Goal: Information Seeking & Learning: Learn about a topic

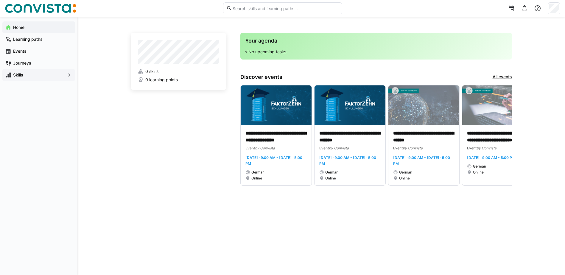
click at [30, 75] on span "Skills" at bounding box center [38, 75] width 53 height 6
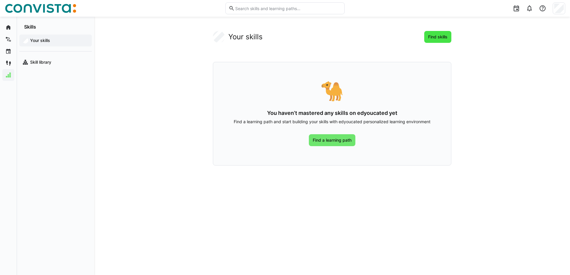
click at [442, 35] on span "Find skills" at bounding box center [437, 37] width 21 height 6
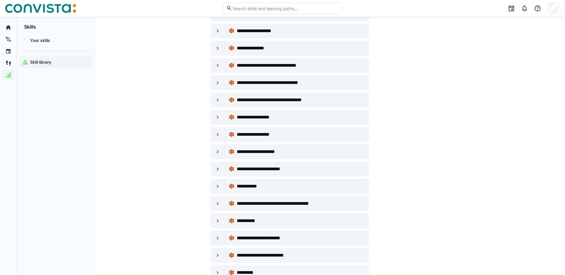
scroll to position [1698, 0]
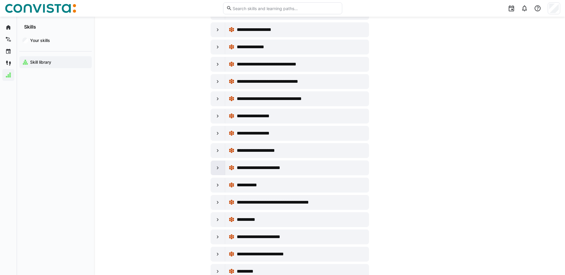
click at [216, 168] on eds-icon at bounding box center [218, 168] width 6 height 6
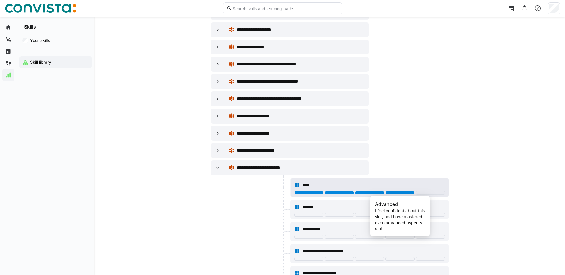
click at [397, 194] on div at bounding box center [399, 193] width 29 height 4
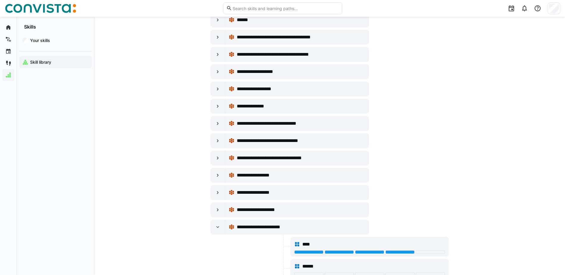
scroll to position [1638, 0]
click at [216, 106] on eds-icon at bounding box center [218, 107] width 6 height 6
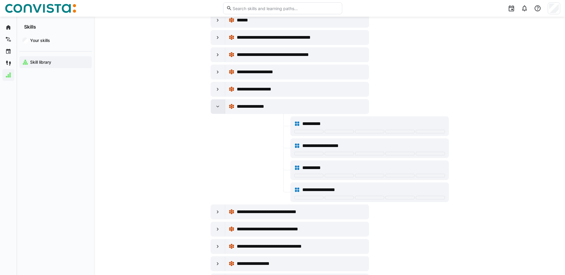
click at [216, 106] on eds-icon at bounding box center [218, 107] width 6 height 6
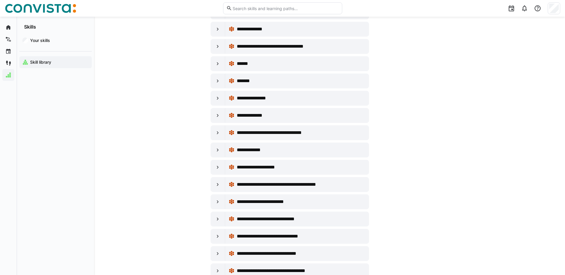
scroll to position [3247, 0]
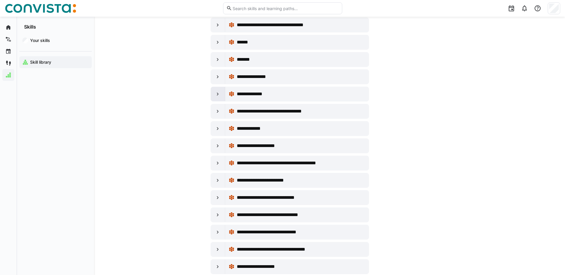
click at [220, 93] on eds-icon at bounding box center [218, 94] width 6 height 6
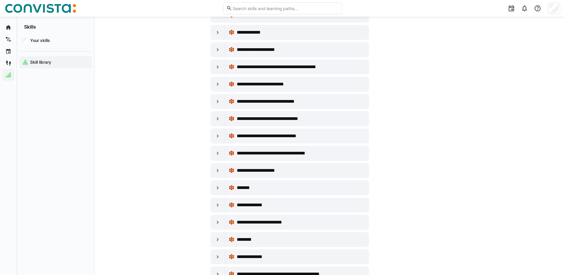
scroll to position [3366, 0]
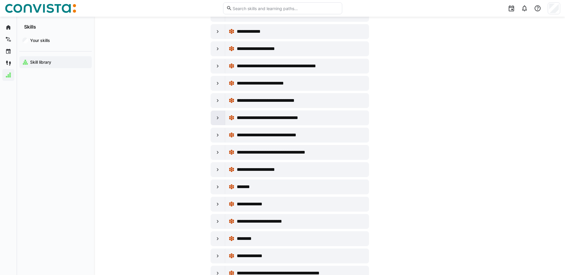
click at [214, 119] on div at bounding box center [218, 118] width 14 height 14
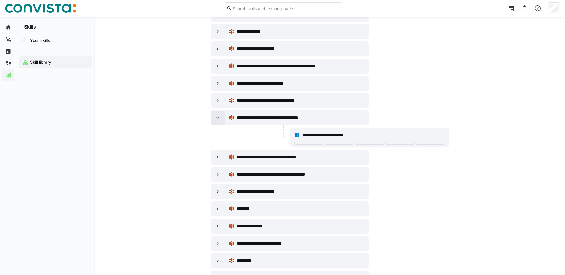
click at [214, 119] on div at bounding box center [218, 118] width 14 height 14
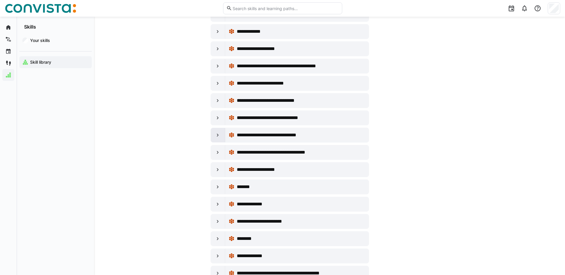
click at [214, 133] on div at bounding box center [218, 135] width 14 height 14
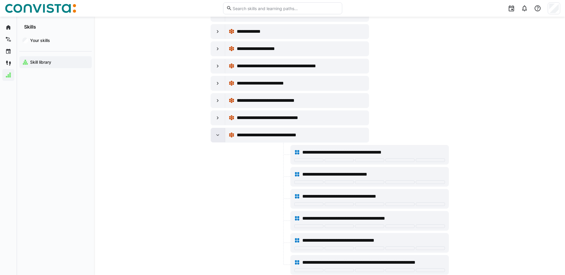
click at [214, 133] on div at bounding box center [218, 135] width 14 height 14
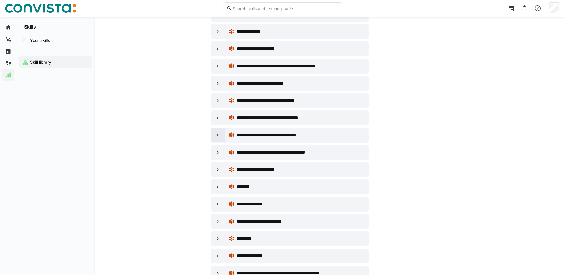
click at [218, 133] on eds-icon at bounding box center [218, 135] width 6 height 6
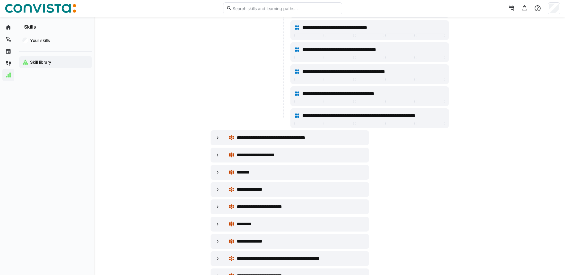
scroll to position [3515, 0]
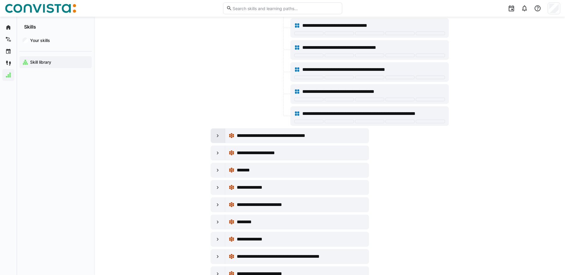
click at [217, 134] on eds-icon at bounding box center [218, 136] width 6 height 6
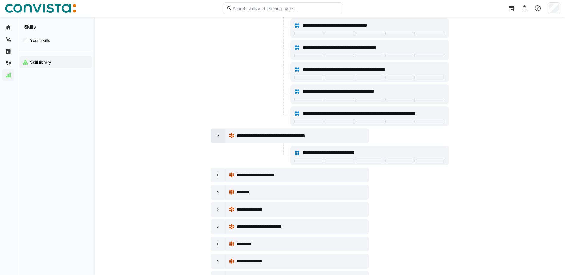
click at [217, 134] on eds-icon at bounding box center [218, 136] width 6 height 6
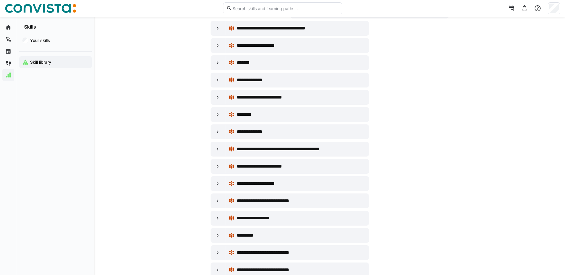
scroll to position [3634, 0]
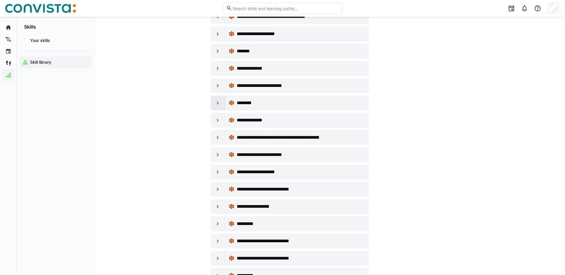
click at [218, 104] on eds-icon at bounding box center [218, 103] width 6 height 6
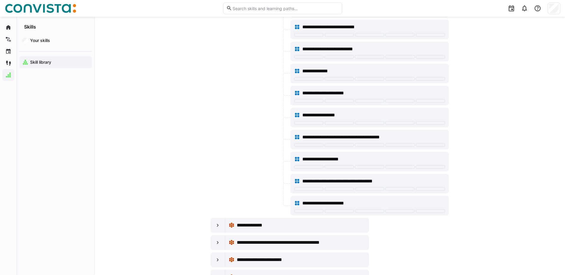
scroll to position [3754, 0]
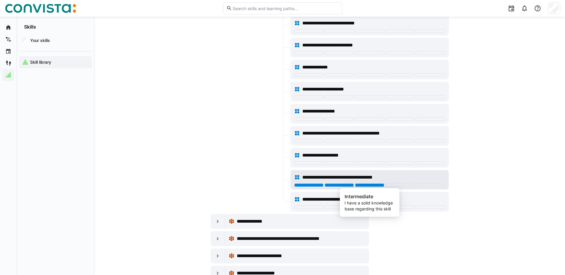
click at [375, 185] on div at bounding box center [369, 186] width 29 height 4
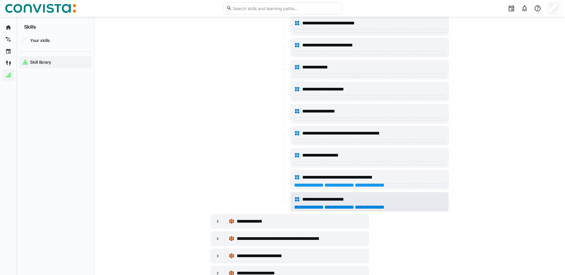
click at [371, 208] on div at bounding box center [369, 208] width 29 height 4
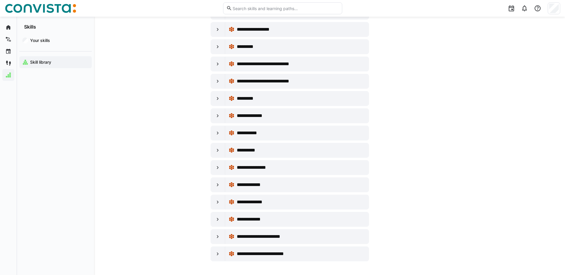
scroll to position [4033, 0]
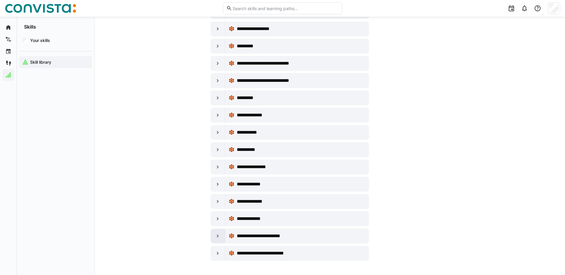
click at [214, 234] on div at bounding box center [218, 236] width 14 height 14
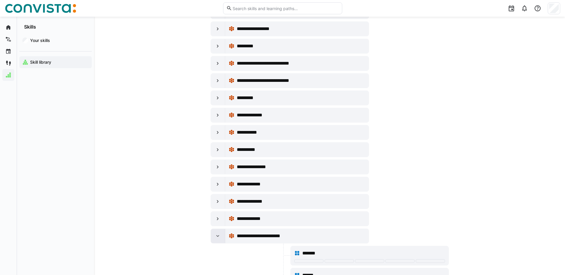
scroll to position [4077, 0]
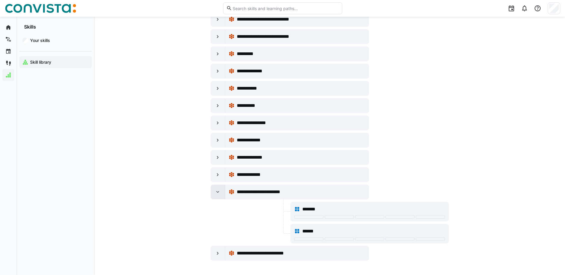
click at [216, 194] on eds-icon at bounding box center [218, 192] width 6 height 6
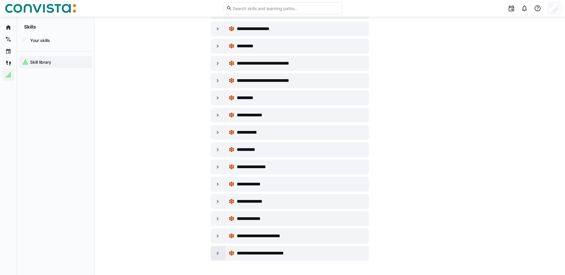
click at [221, 250] on div at bounding box center [218, 253] width 14 height 14
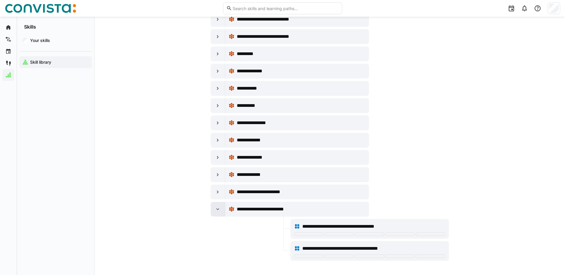
click at [215, 213] on div at bounding box center [218, 209] width 14 height 14
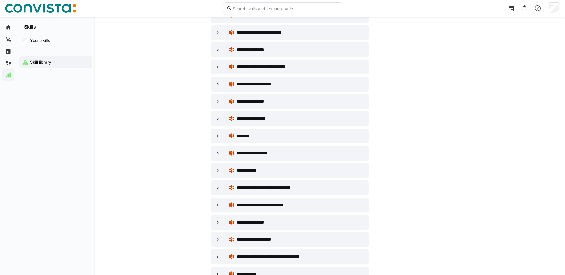
scroll to position [158, 0]
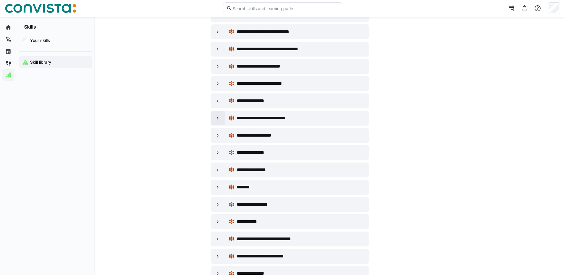
click at [215, 119] on eds-icon at bounding box center [218, 118] width 6 height 6
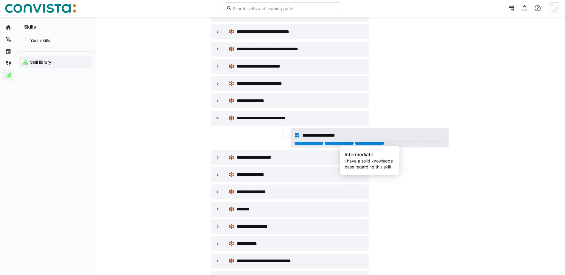
click at [373, 145] on div at bounding box center [369, 144] width 29 height 4
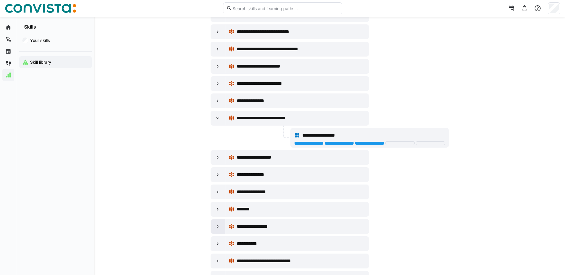
click at [217, 226] on eds-icon at bounding box center [218, 227] width 6 height 6
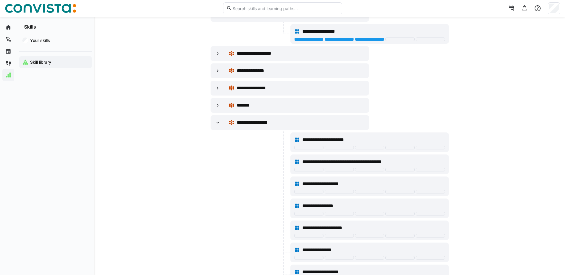
scroll to position [218, 0]
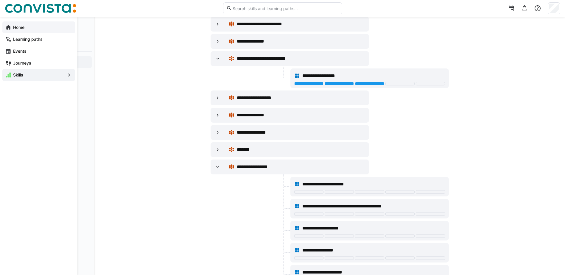
click at [4, 27] on div "Home" at bounding box center [38, 27] width 73 height 12
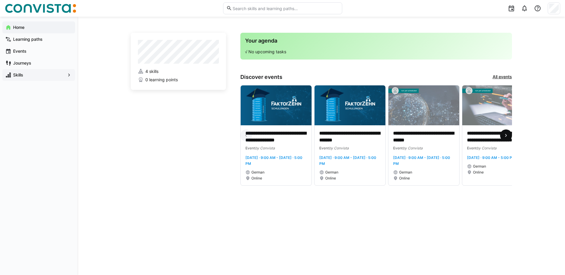
click at [509, 134] on eds-icon at bounding box center [506, 136] width 6 height 6
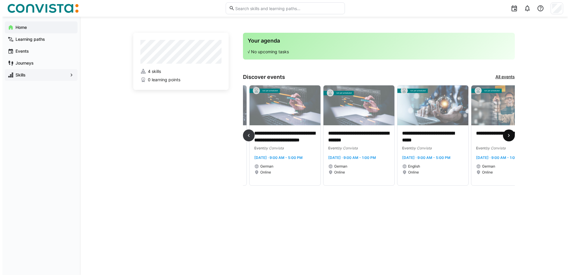
scroll to position [0, 222]
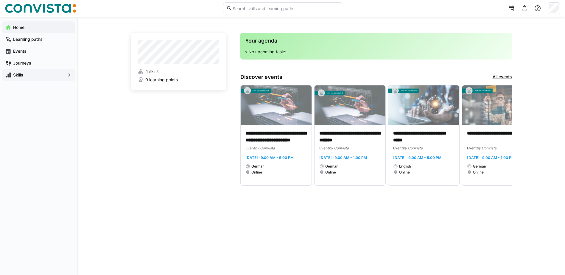
click at [200, 65] on app-home-profile "4 skills 0 learning points" at bounding box center [178, 61] width 95 height 57
click at [0, 0] on app-navigation-label "Learning paths" at bounding box center [0, 0] width 0 height 0
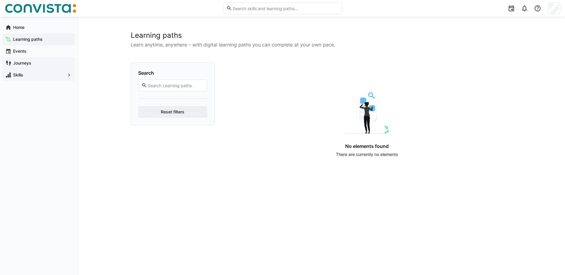
click at [0, 0] on app-navigation-label "Journeys" at bounding box center [0, 0] width 0 height 0
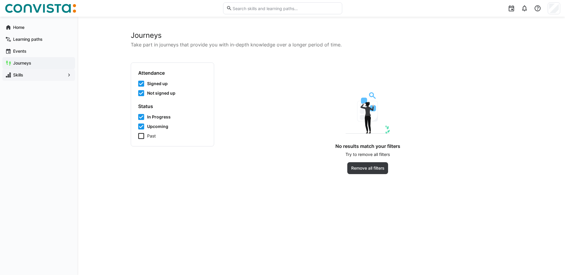
click at [0, 0] on app-navigation-label "Skills" at bounding box center [0, 0] width 0 height 0
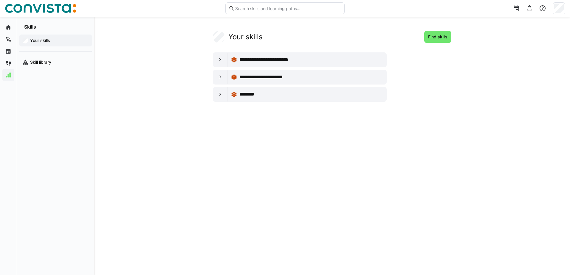
click at [312, 11] on eds-input at bounding box center [284, 8] width 119 height 12
type input "i"
